Goal: Task Accomplishment & Management: Manage account settings

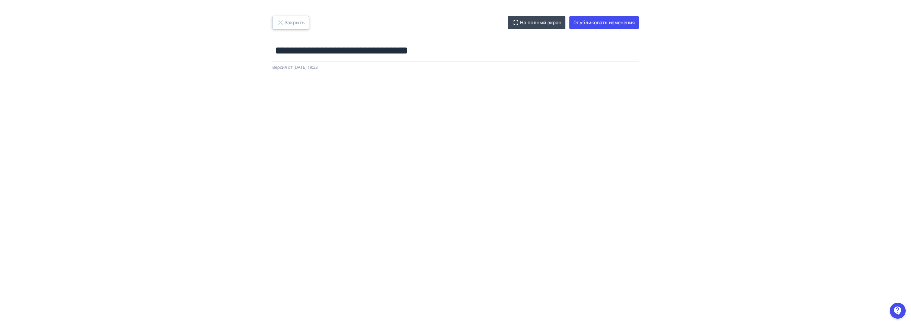
click at [280, 24] on icon "button" at bounding box center [280, 23] width 8 height 8
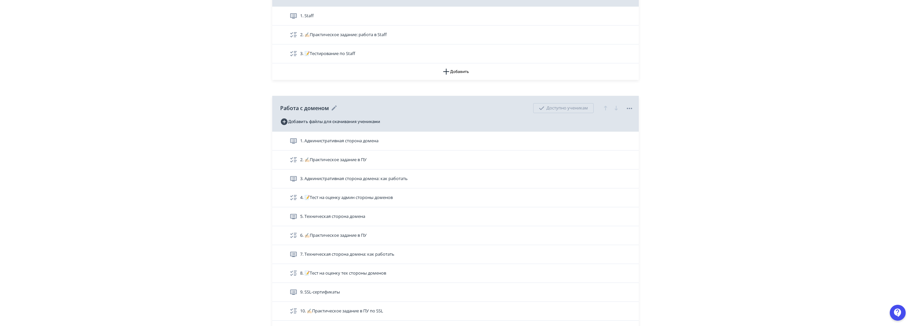
scroll to position [763, 0]
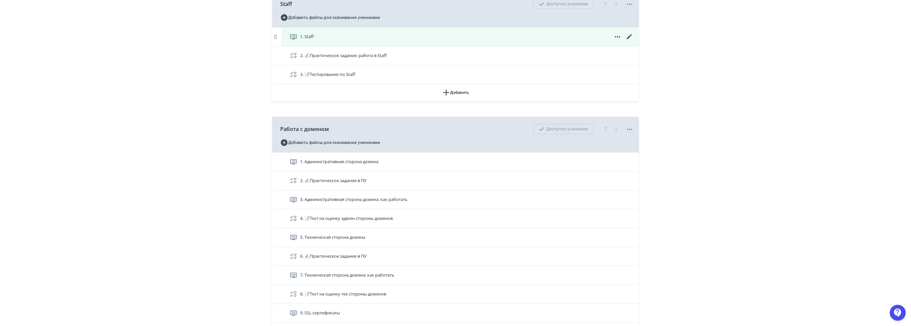
click at [628, 35] on icon at bounding box center [629, 37] width 8 height 8
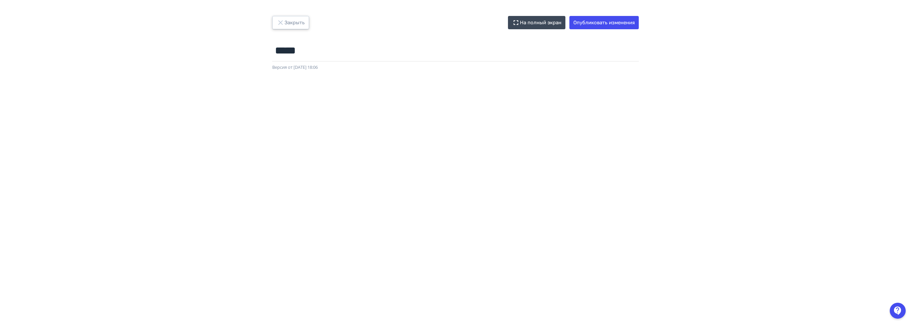
click at [301, 18] on button "Закрыть" at bounding box center [290, 22] width 37 height 13
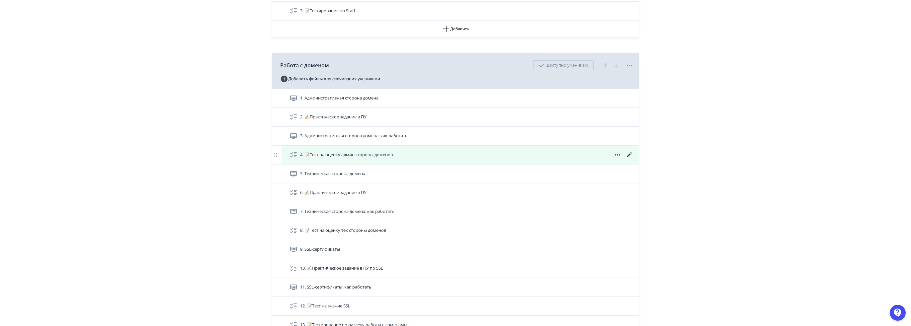
scroll to position [830, 0]
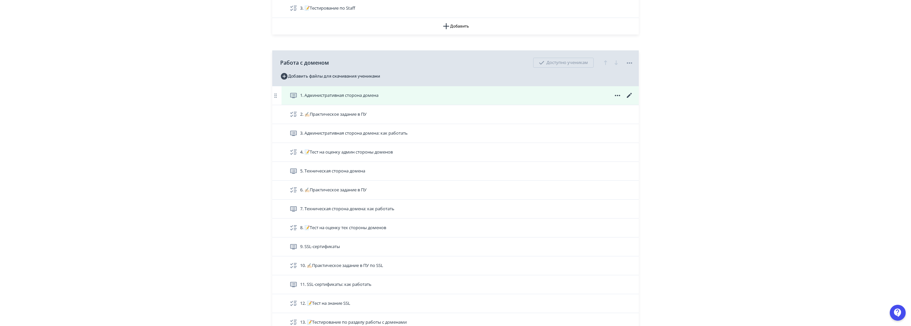
click at [630, 93] on icon at bounding box center [629, 96] width 8 height 8
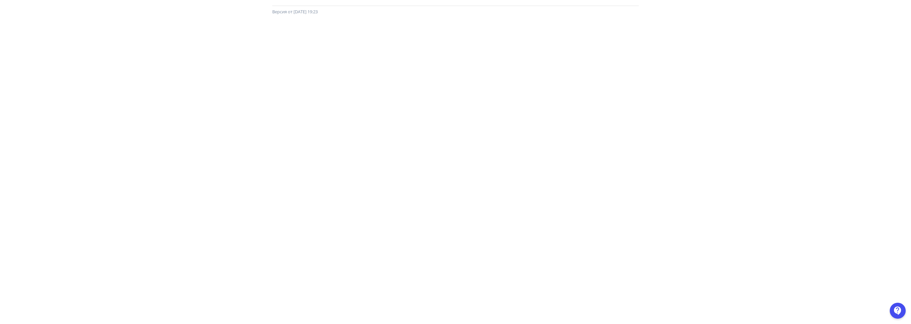
scroll to position [58, 0]
click at [174, 14] on div at bounding box center [455, 161] width 911 height 299
click at [142, 8] on div "**********" at bounding box center [455, 104] width 911 height 292
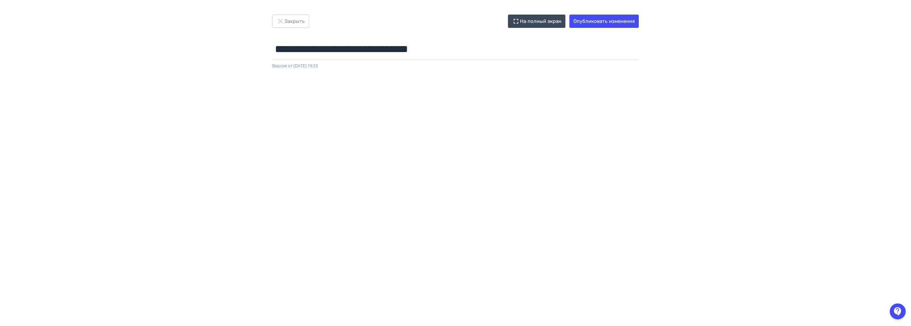
scroll to position [0, 0]
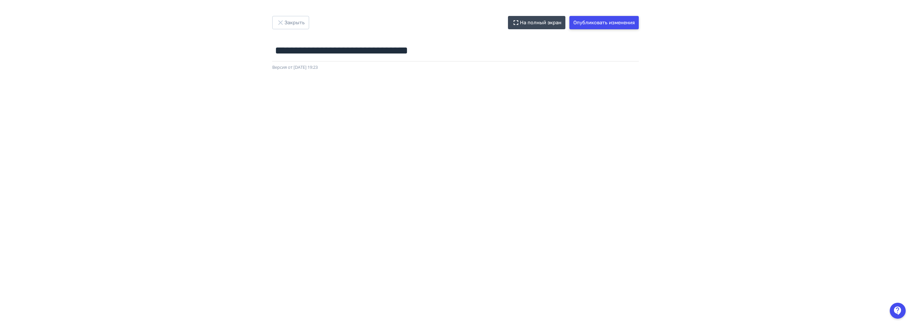
click at [604, 22] on button "Опубликовать изменения" at bounding box center [603, 22] width 69 height 13
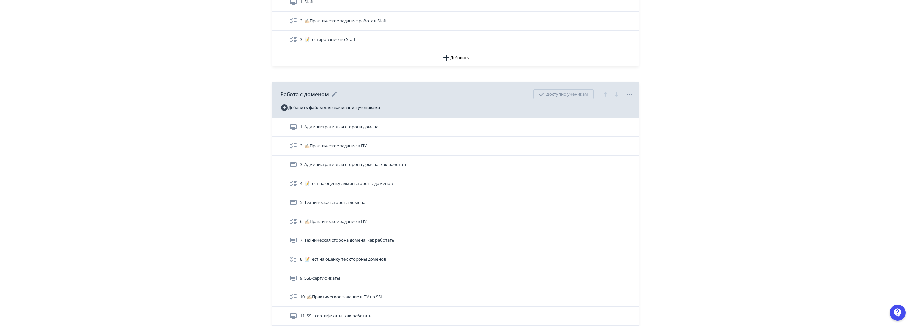
scroll to position [896, 0]
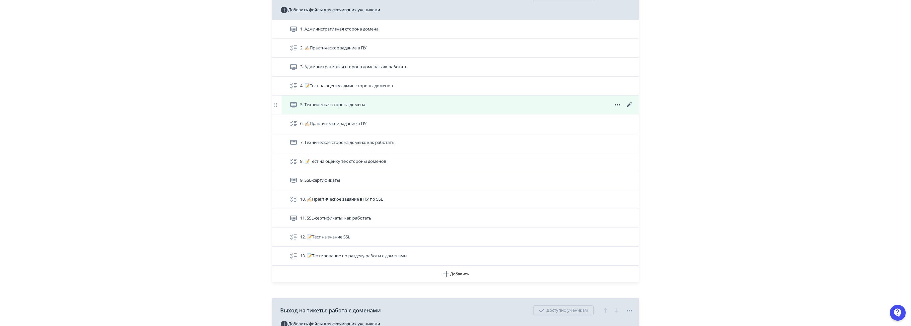
click at [629, 102] on icon at bounding box center [629, 105] width 8 height 8
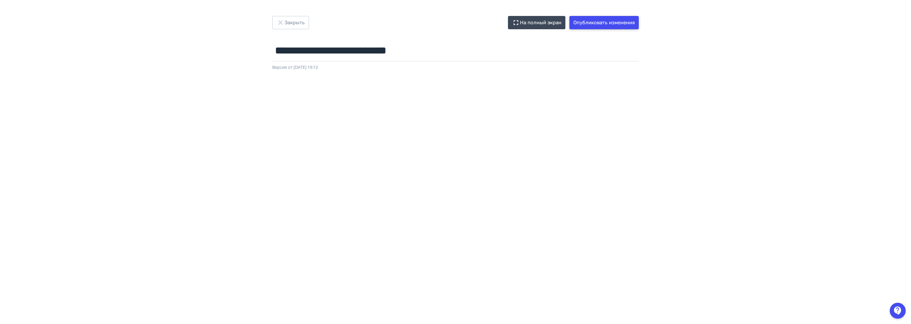
click at [626, 23] on button "Опубликовать изменения" at bounding box center [603, 22] width 69 height 13
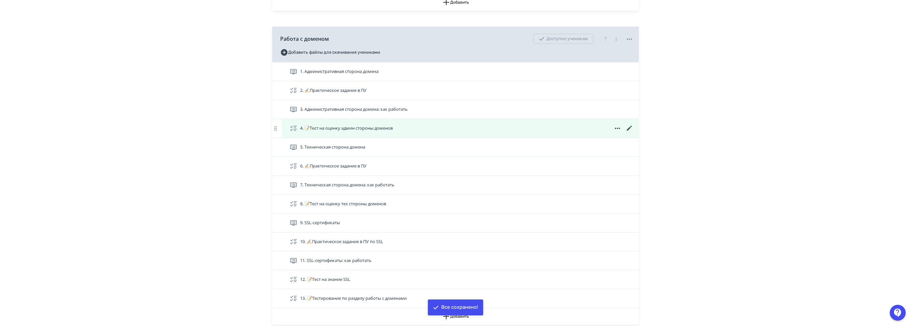
scroll to position [830, 0]
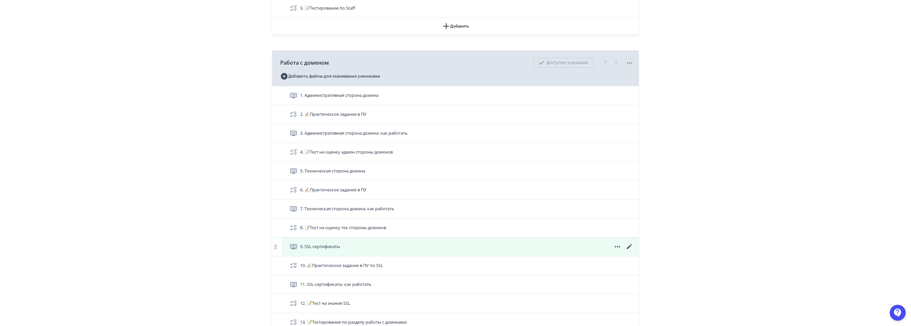
click at [629, 245] on icon at bounding box center [629, 246] width 5 height 5
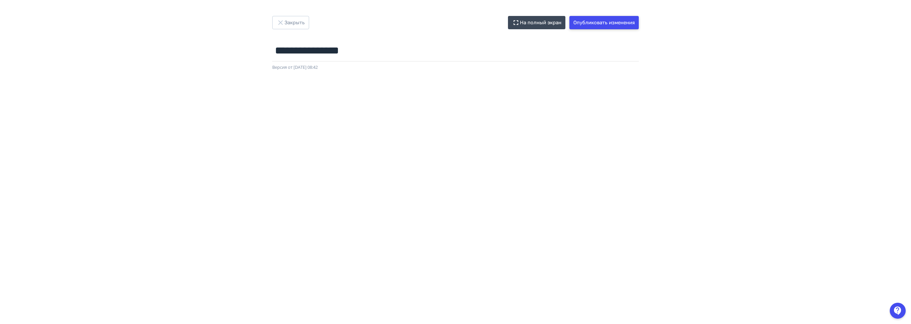
click at [619, 28] on button "Опубликовать изменения" at bounding box center [603, 22] width 69 height 13
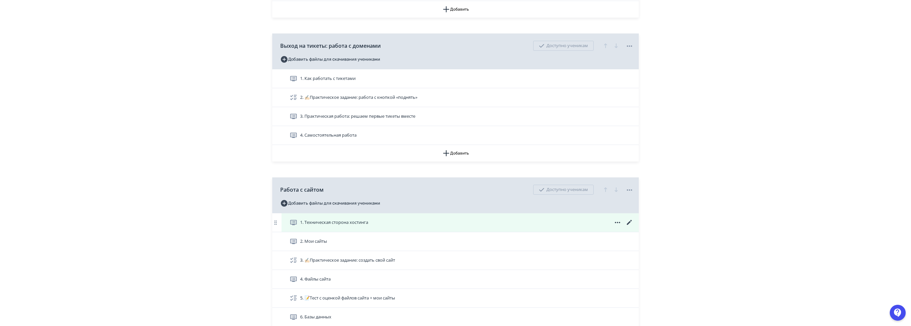
scroll to position [1162, 0]
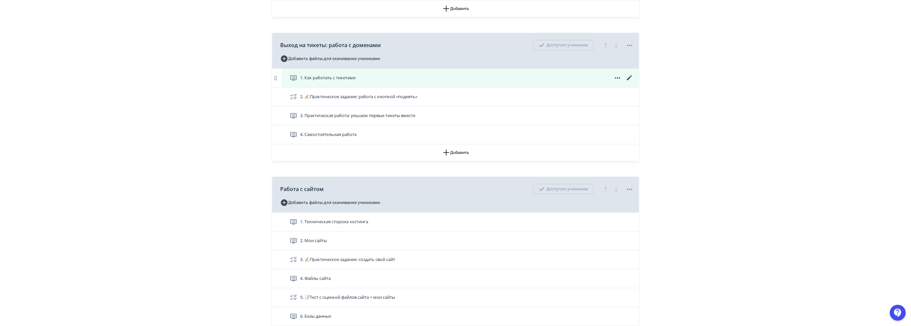
click at [629, 74] on icon at bounding box center [629, 78] width 8 height 8
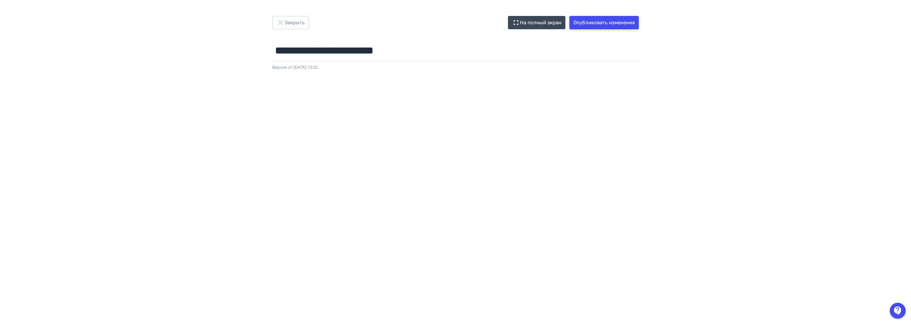
click at [601, 18] on button "Опубликовать изменения" at bounding box center [603, 22] width 69 height 13
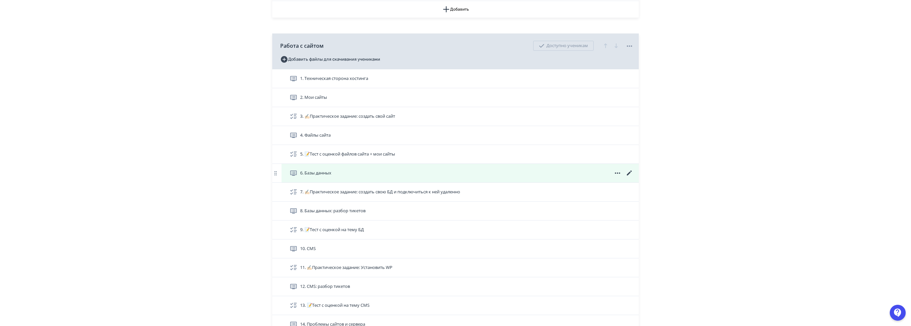
scroll to position [1294, 0]
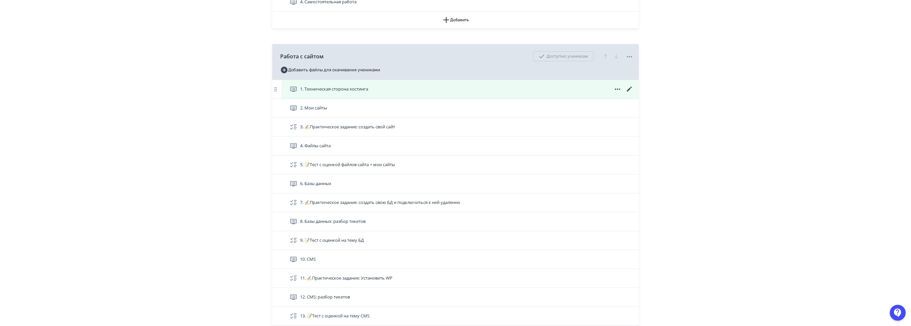
click at [629, 87] on icon at bounding box center [629, 89] width 5 height 5
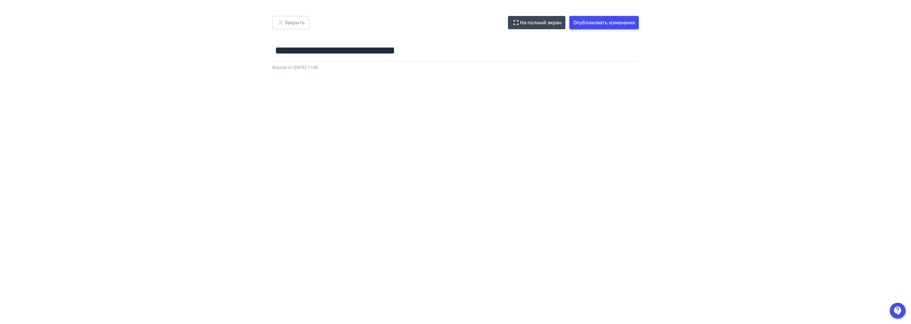
click at [618, 20] on button "Опубликовать изменения" at bounding box center [603, 22] width 69 height 13
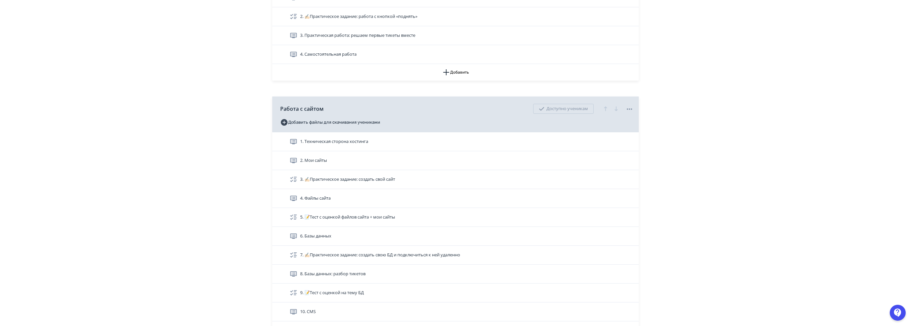
scroll to position [1263, 0]
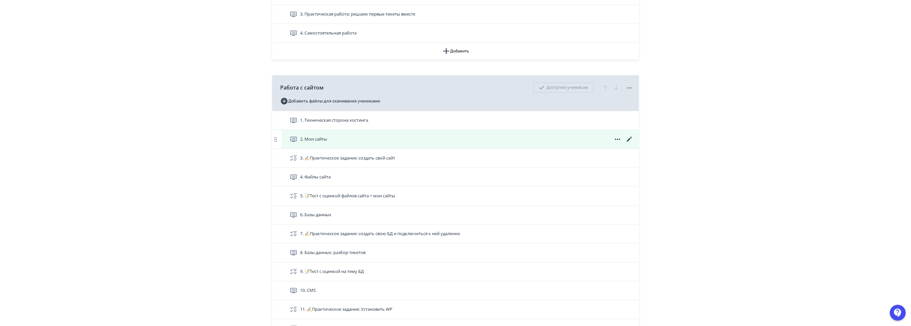
click at [630, 135] on icon at bounding box center [629, 139] width 8 height 8
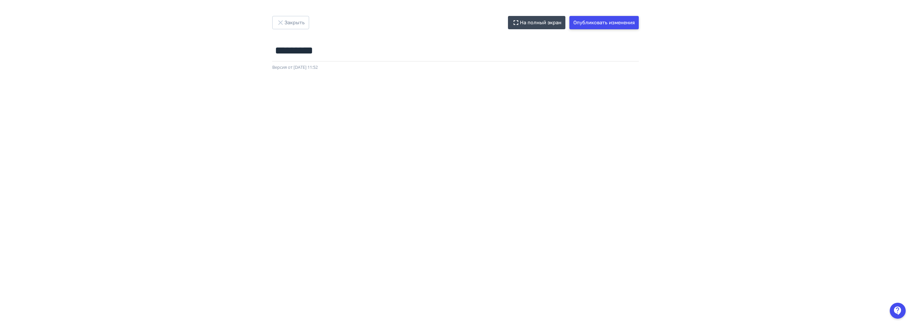
click at [612, 17] on button "Опубликовать изменения" at bounding box center [603, 22] width 69 height 13
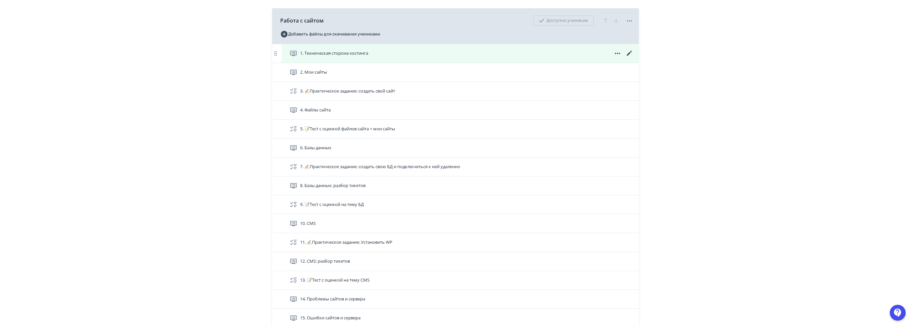
scroll to position [1328, 0]
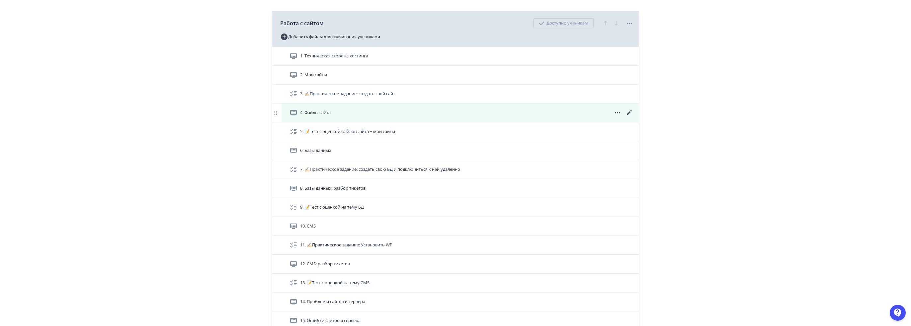
click at [629, 110] on icon at bounding box center [629, 112] width 5 height 5
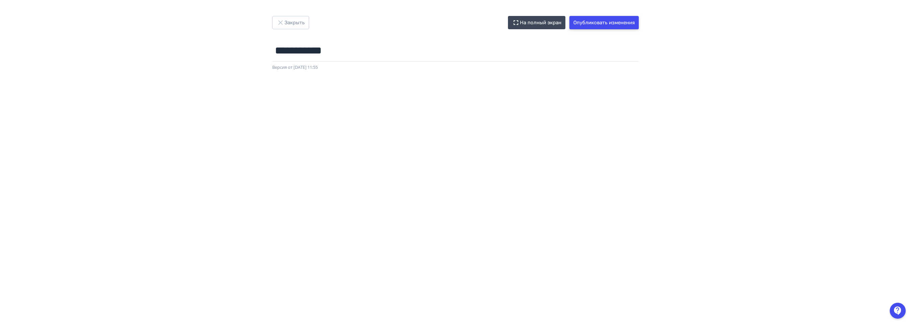
click at [608, 22] on button "Опубликовать изменения" at bounding box center [603, 22] width 69 height 13
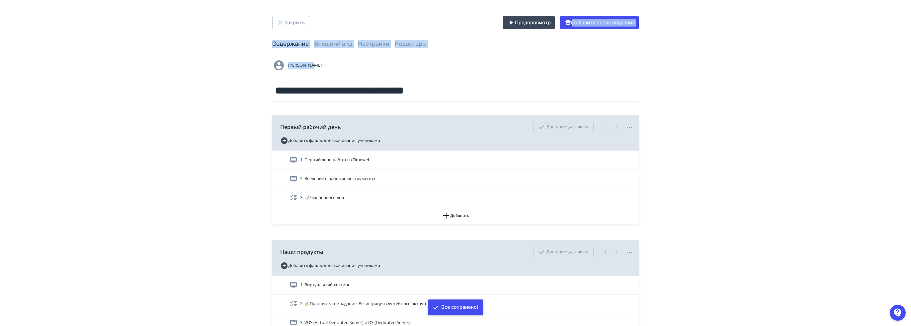
drag, startPoint x: 910, startPoint y: 23, endPoint x: 911, endPoint y: 29, distance: 6.1
click at [910, 48] on html "**********" at bounding box center [455, 163] width 911 height 326
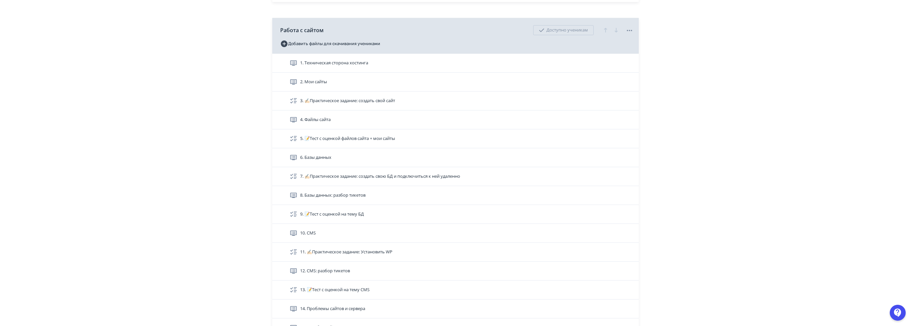
scroll to position [1324, 0]
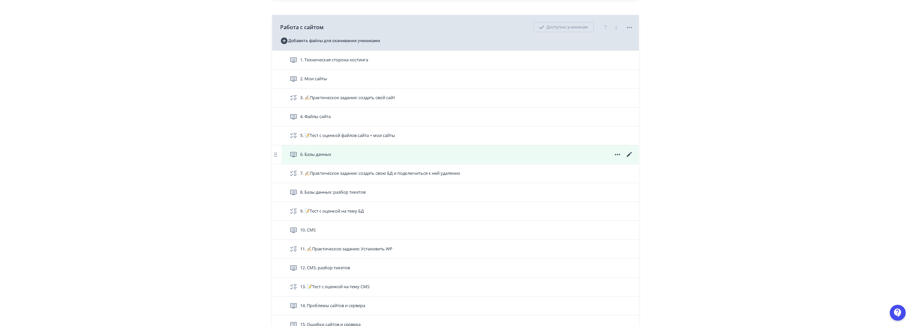
click at [629, 151] on icon at bounding box center [629, 155] width 8 height 8
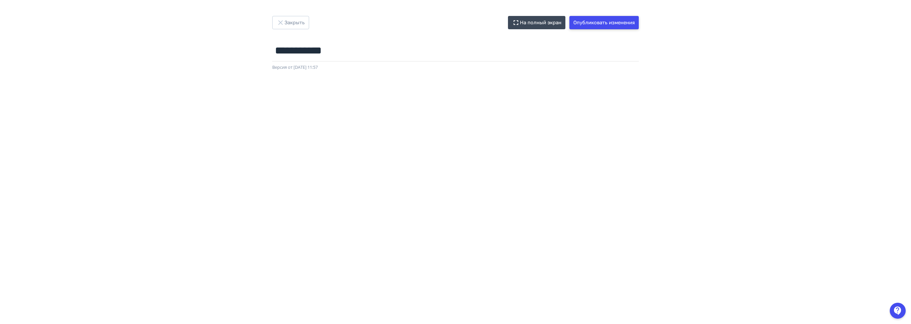
click at [634, 20] on button "Опубликовать изменения" at bounding box center [603, 22] width 69 height 13
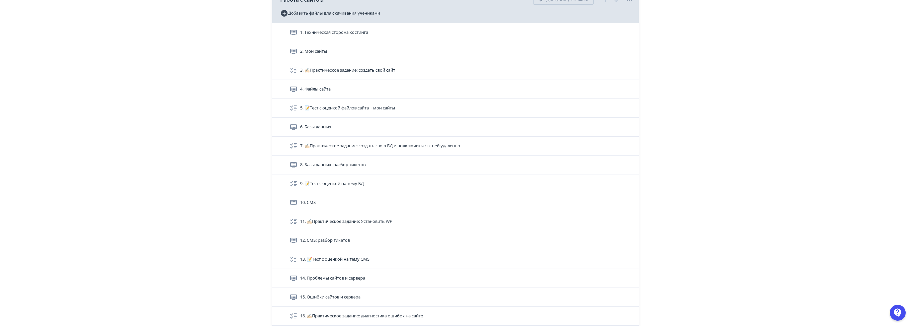
scroll to position [1366, 0]
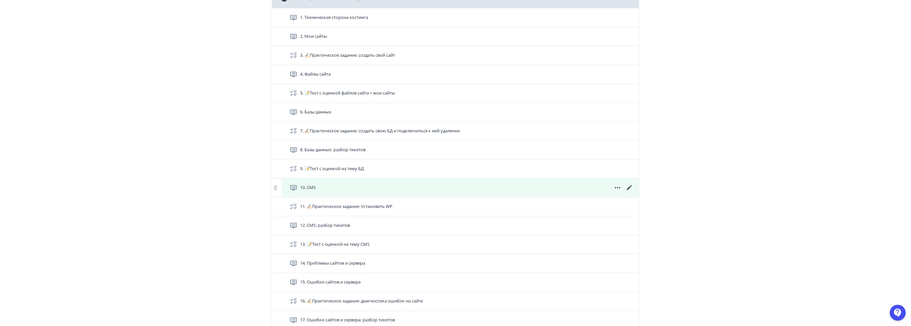
click at [631, 184] on icon at bounding box center [629, 188] width 8 height 8
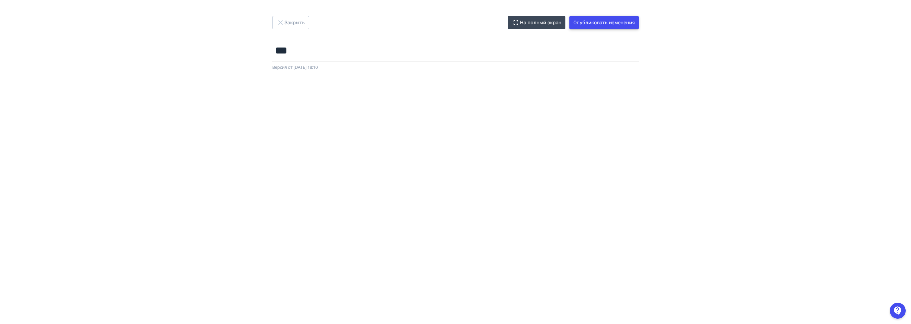
click at [614, 26] on button "Опубликовать изменения" at bounding box center [603, 22] width 69 height 13
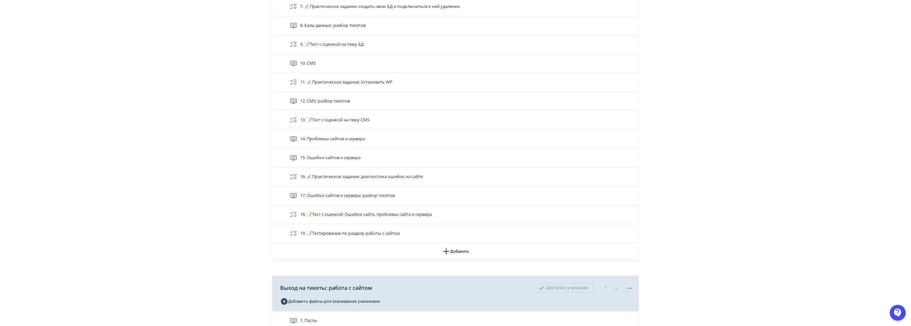
scroll to position [1500, 0]
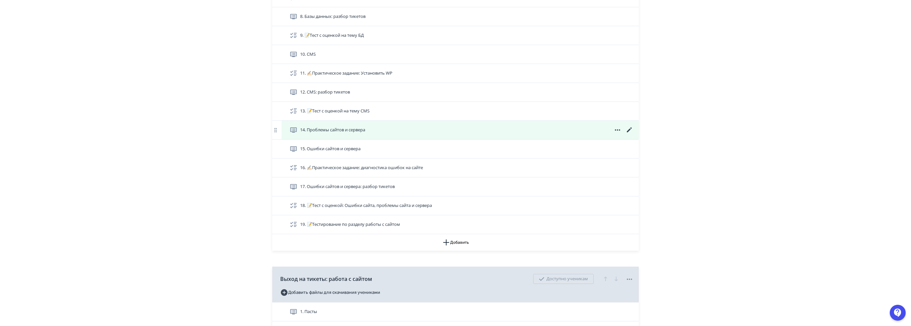
click at [629, 127] on icon at bounding box center [629, 129] width 5 height 5
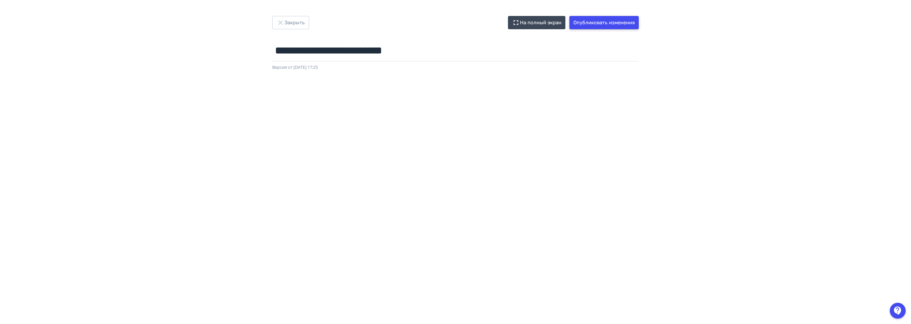
click at [603, 21] on button "Опубликовать изменения" at bounding box center [603, 22] width 69 height 13
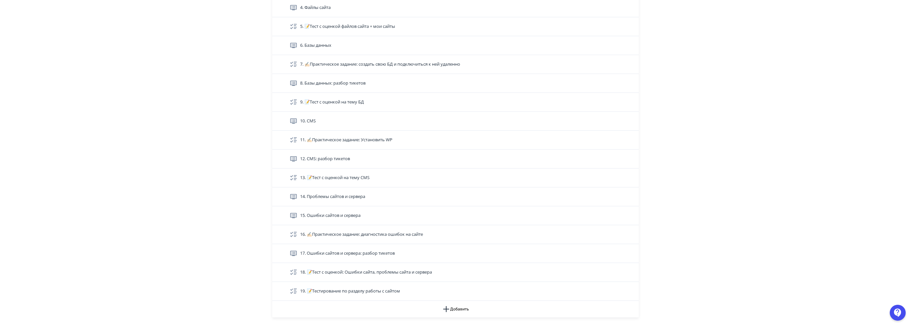
scroll to position [1448, 0]
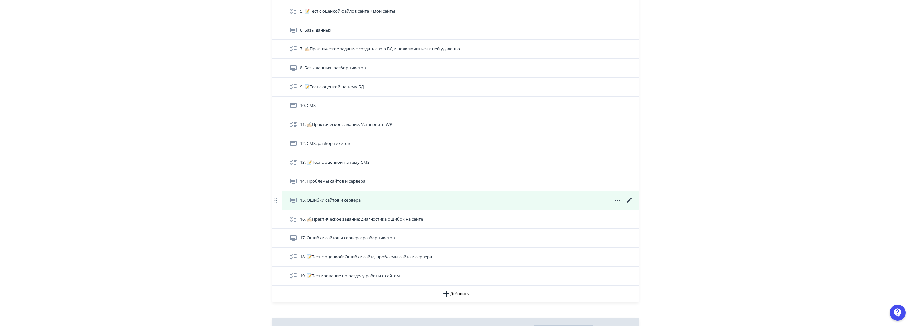
click at [629, 198] on icon at bounding box center [629, 200] width 5 height 5
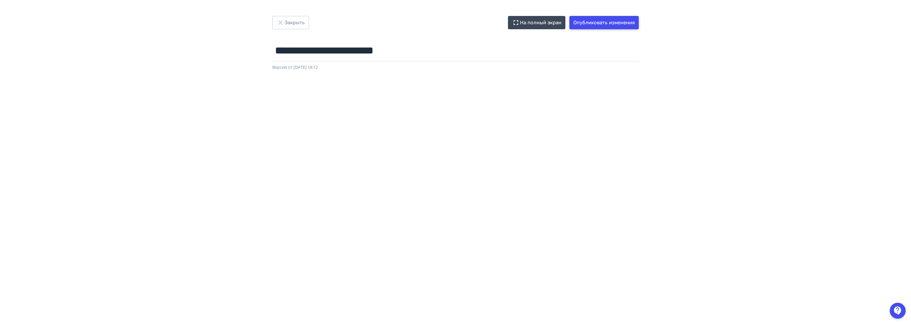
click at [624, 18] on button "Опубликовать изменения" at bounding box center [603, 22] width 69 height 13
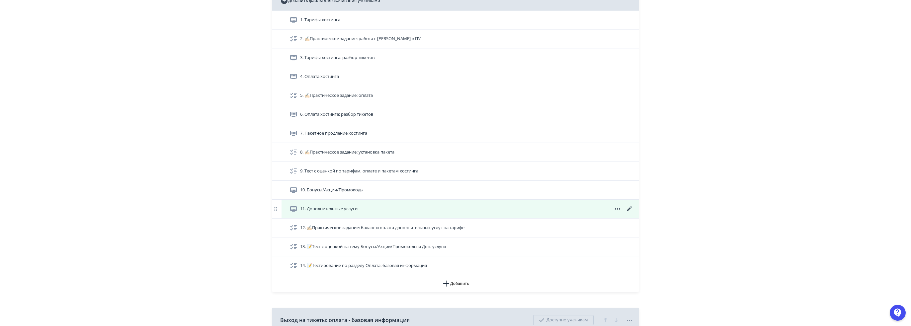
scroll to position [1784, 0]
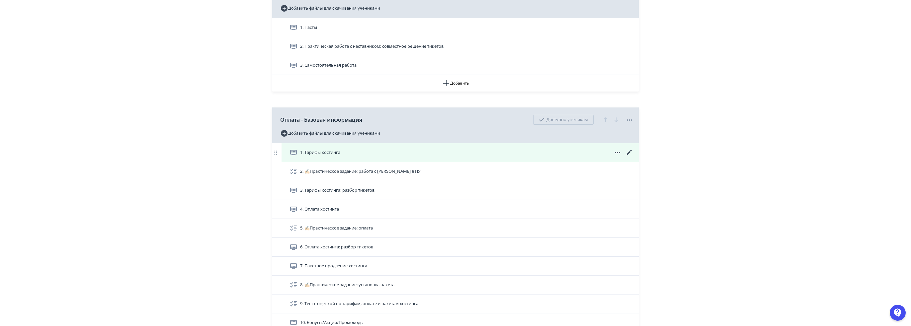
click at [628, 150] on icon at bounding box center [629, 152] width 5 height 5
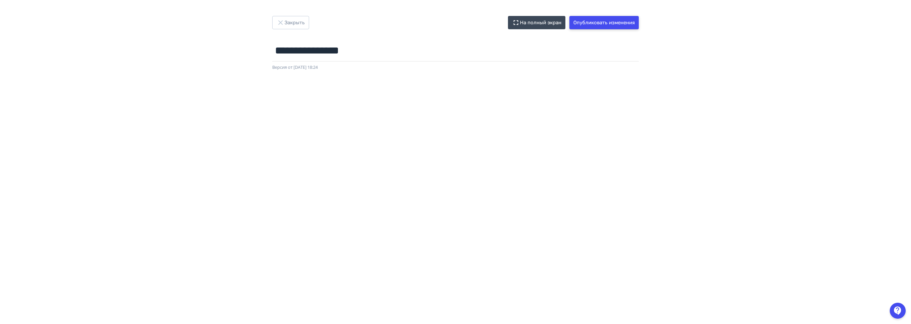
click at [606, 19] on button "Опубликовать изменения" at bounding box center [603, 22] width 69 height 13
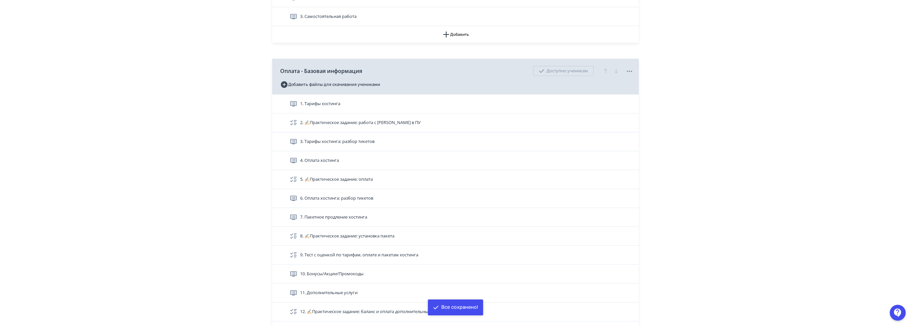
scroll to position [1860, 0]
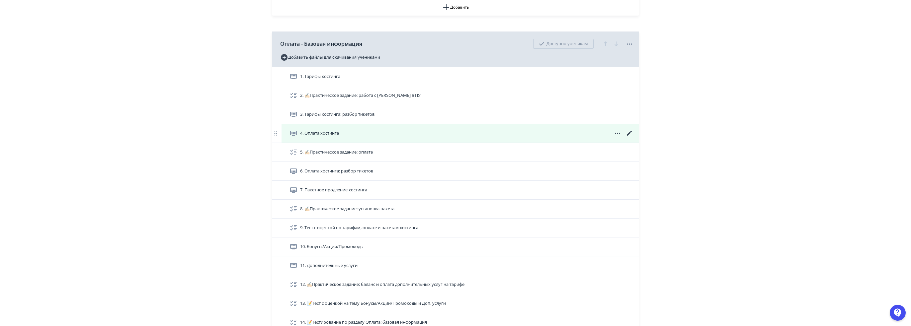
click at [630, 131] on icon at bounding box center [629, 133] width 5 height 5
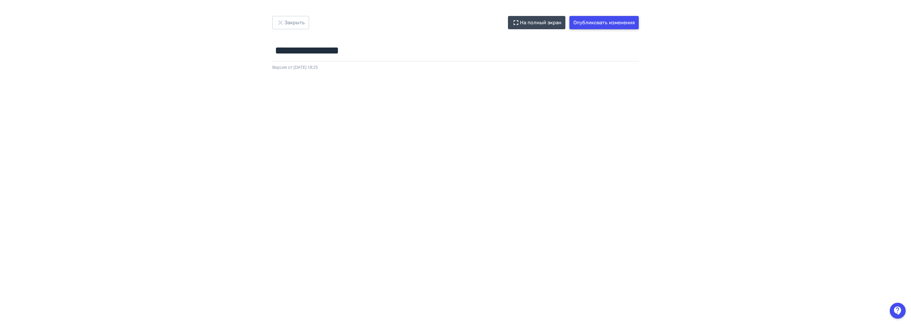
click at [599, 23] on button "Опубликовать изменения" at bounding box center [603, 22] width 69 height 13
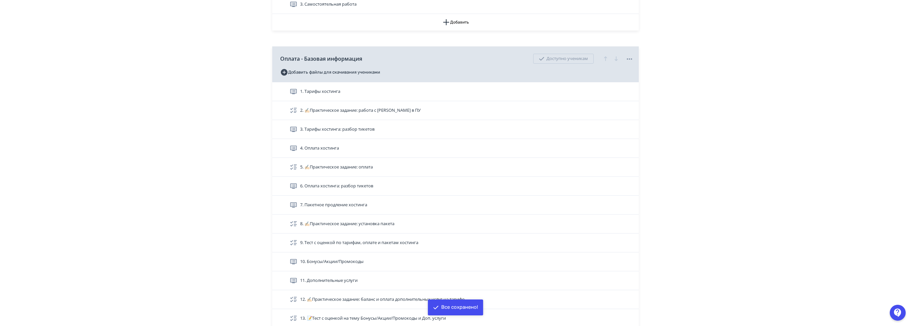
scroll to position [1897, 0]
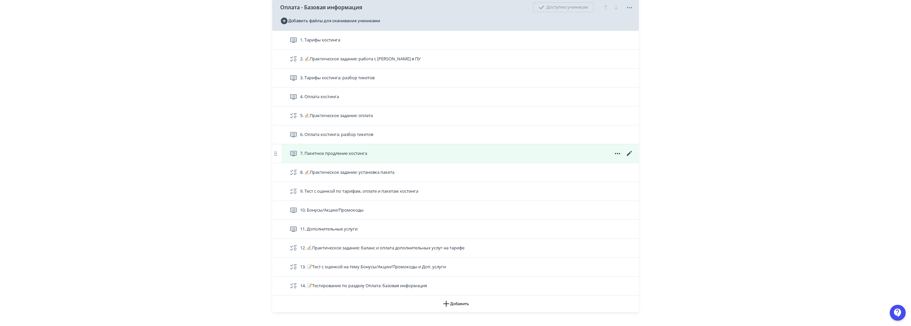
click at [628, 151] on icon at bounding box center [629, 153] width 5 height 5
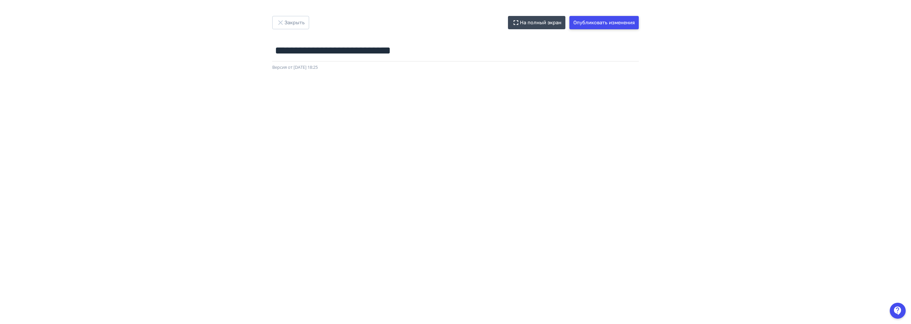
click at [637, 18] on button "Опубликовать изменения" at bounding box center [603, 22] width 69 height 13
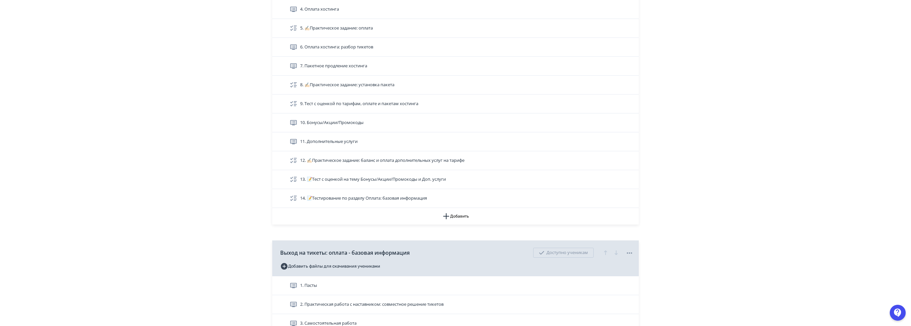
scroll to position [1984, 0]
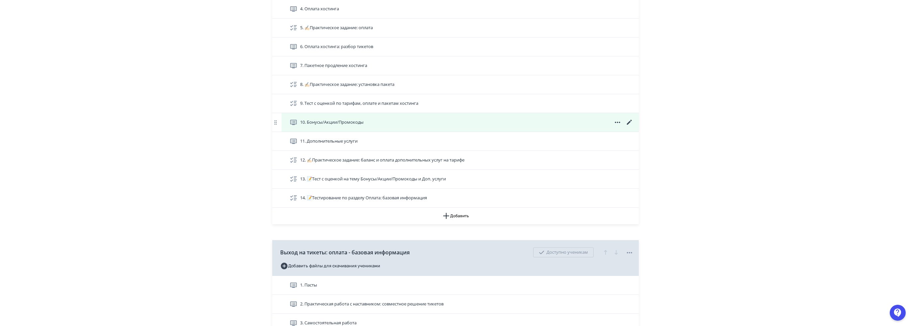
click at [627, 118] on icon at bounding box center [629, 122] width 8 height 8
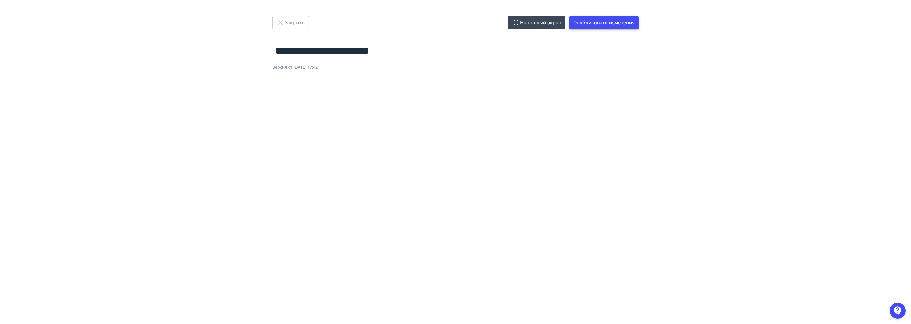
click at [620, 18] on button "Опубликовать изменения" at bounding box center [603, 22] width 69 height 13
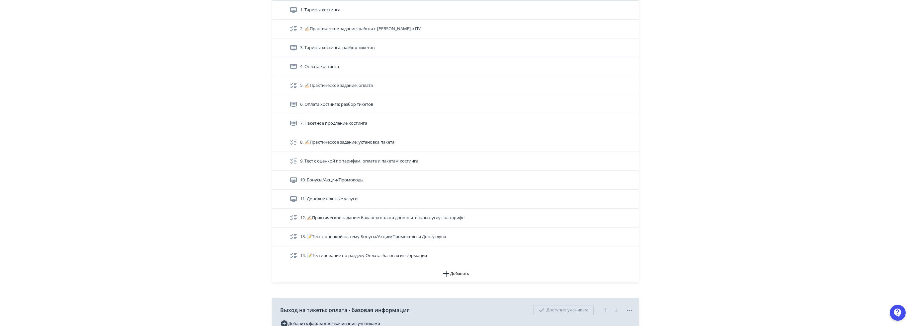
scroll to position [1930, 0]
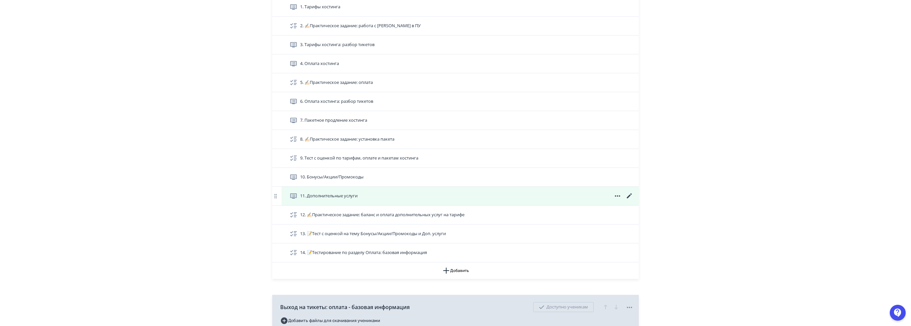
click at [631, 192] on icon at bounding box center [629, 196] width 8 height 8
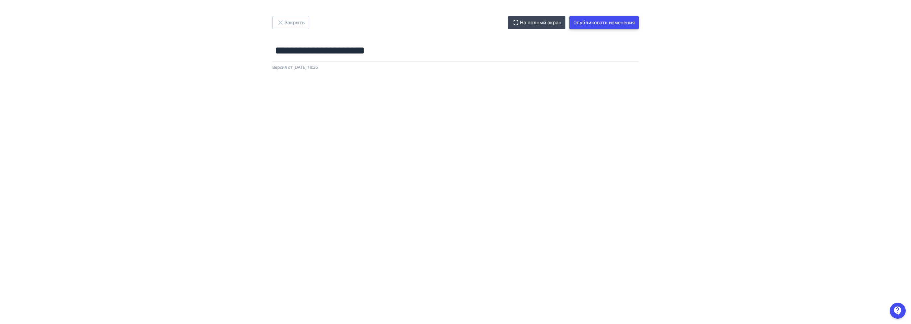
click at [625, 18] on button "Опубликовать изменения" at bounding box center [603, 22] width 69 height 13
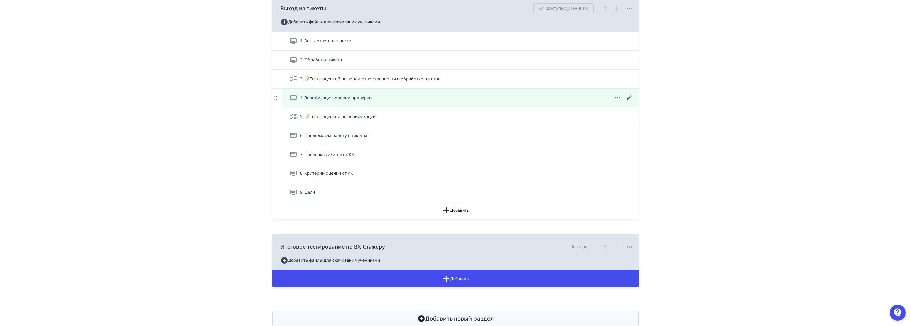
scroll to position [3281, 0]
